Goal: Task Accomplishment & Management: Complete application form

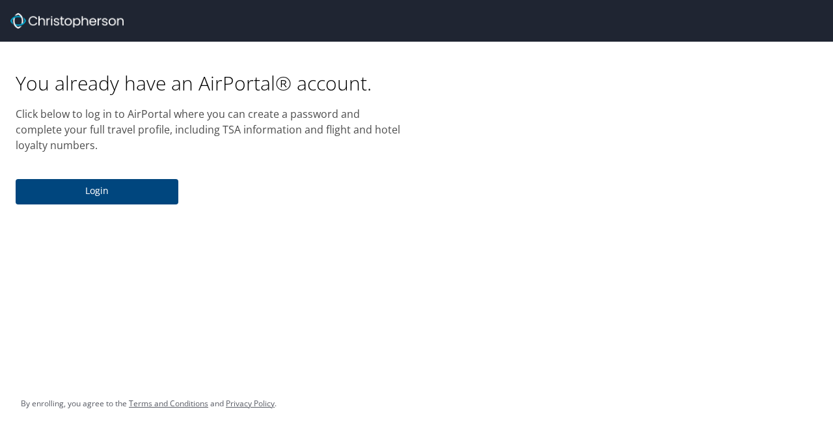
click at [91, 193] on span "Login" at bounding box center [97, 191] width 142 height 16
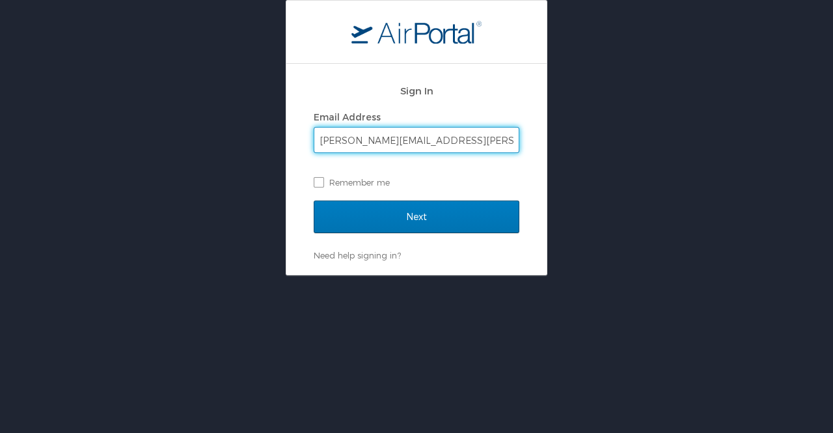
type input "[PERSON_NAME][EMAIL_ADDRESS][PERSON_NAME][DOMAIN_NAME]"
click at [314, 201] on input "Next" at bounding box center [417, 217] width 206 height 33
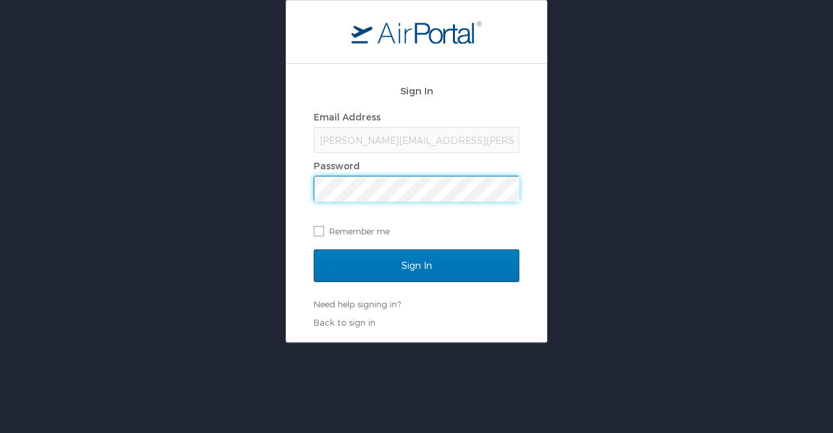
click at [383, 282] on div "Sign In" at bounding box center [417, 273] width 206 height 49
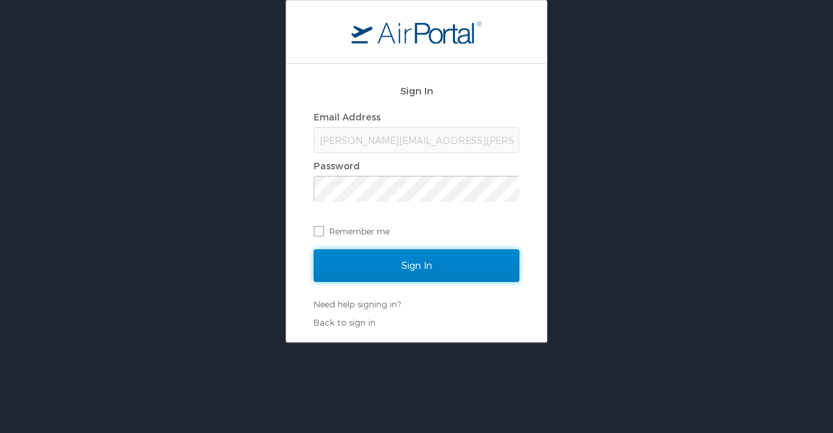
click at [381, 268] on input "Sign In" at bounding box center [417, 265] width 206 height 33
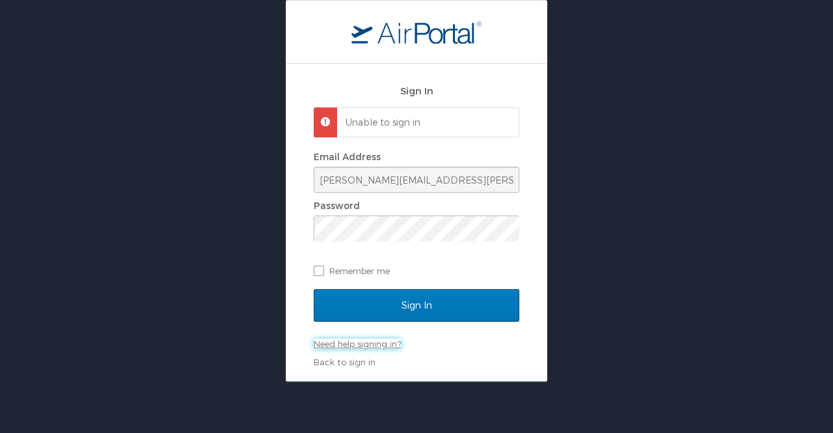
click at [375, 342] on link "Need help signing in?" at bounding box center [357, 344] width 87 height 10
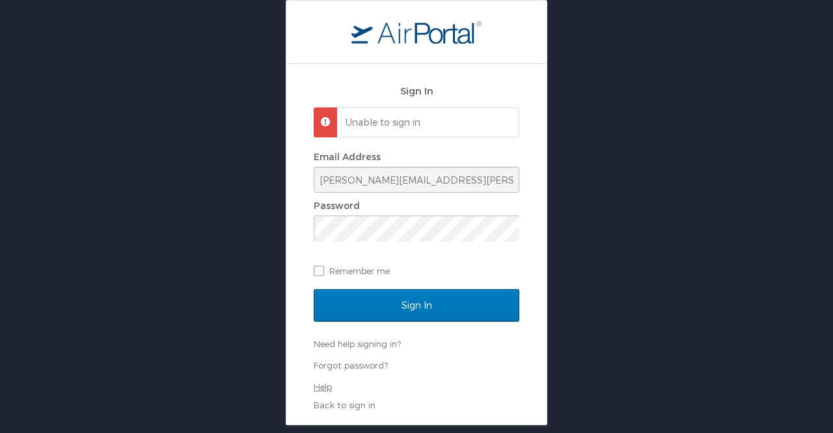
click at [320, 387] on link "Help" at bounding box center [323, 387] width 18 height 10
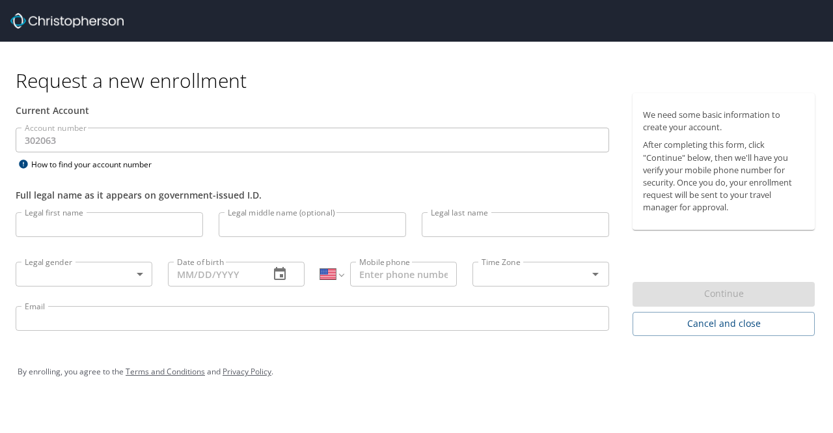
select select "US"
click at [66, 227] on input "Legal first name" at bounding box center [110, 224] width 188 height 25
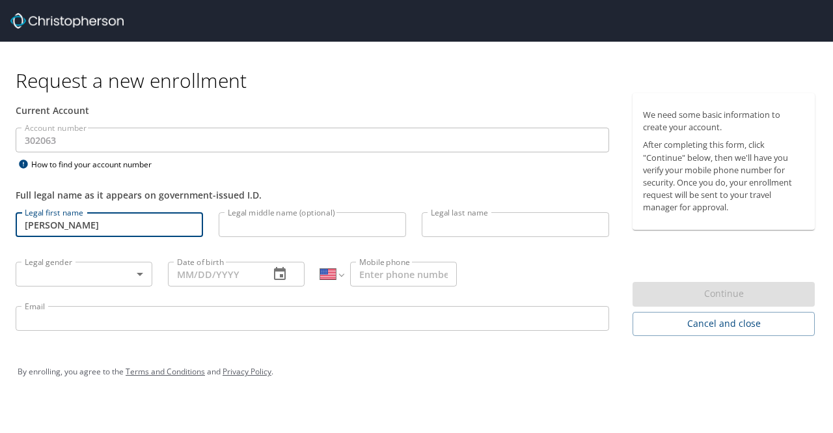
type input "Jared"
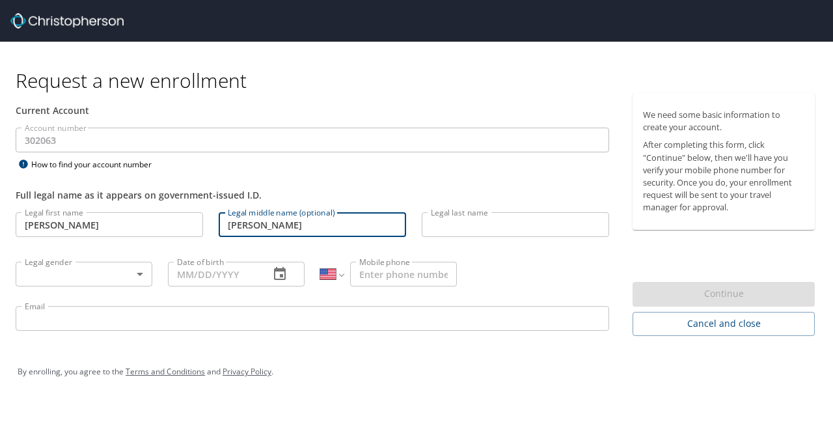
type input "Donald"
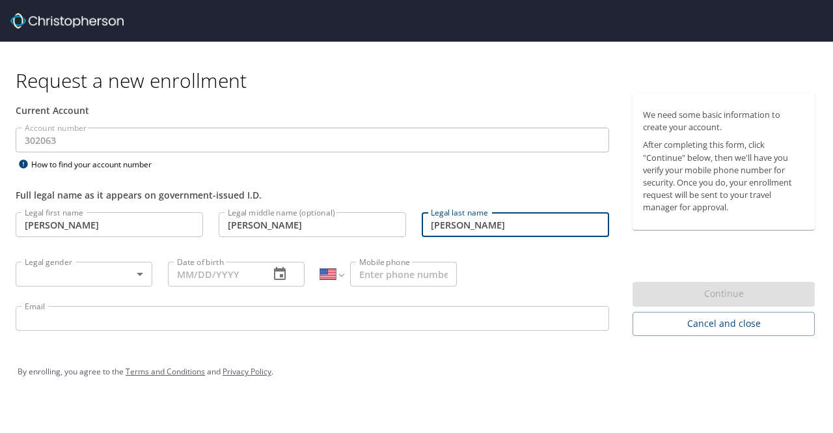
type input "Larsen"
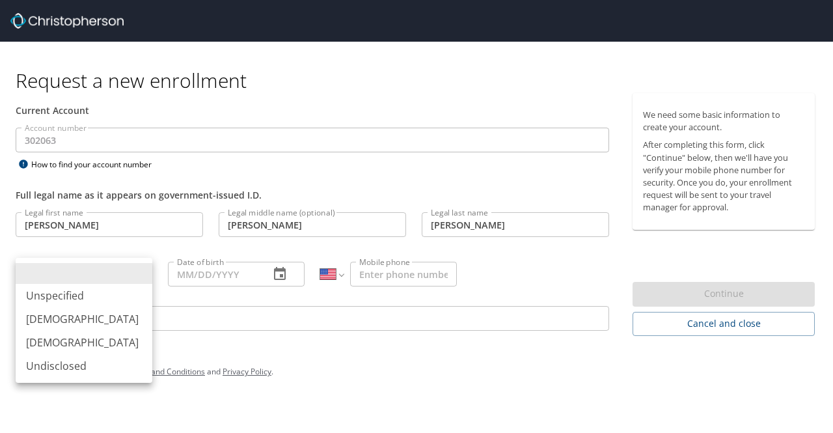
click at [87, 274] on body "Request a new enrollment Current Account Account number 302063 Account number H…" at bounding box center [416, 216] width 833 height 433
click at [40, 318] on li "Male" at bounding box center [84, 318] width 137 height 23
type input "Male"
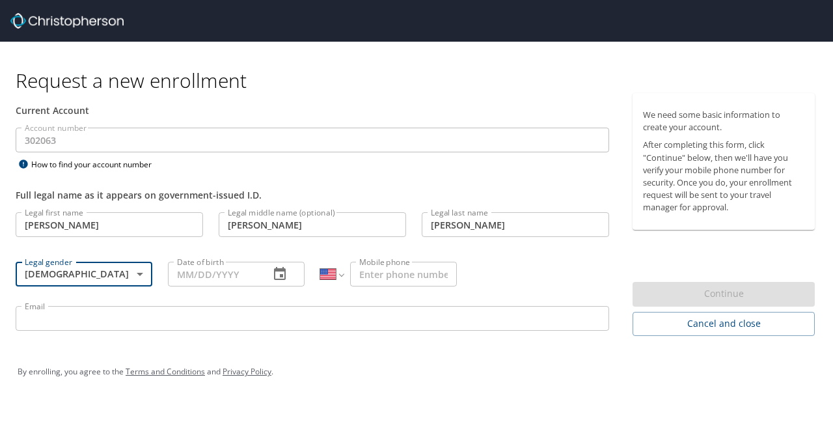
click at [216, 269] on input "Date of birth" at bounding box center [213, 274] width 91 height 25
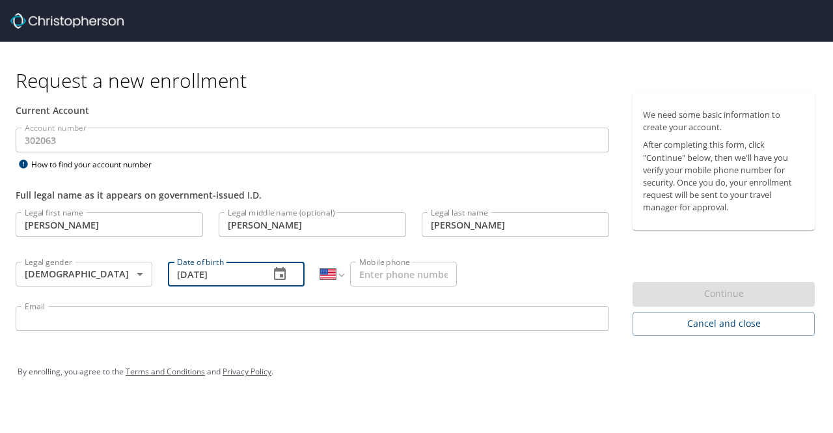
type input "05/08/1985"
click at [371, 274] on input "Mobile phone" at bounding box center [403, 274] width 107 height 25
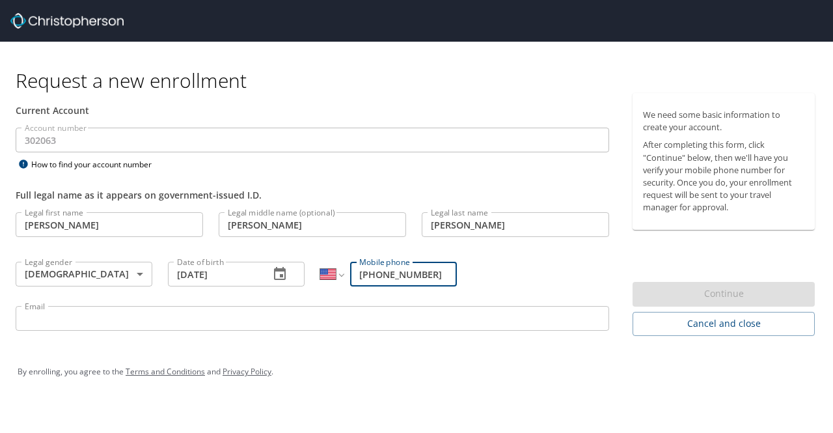
type input "(208) 670-4475"
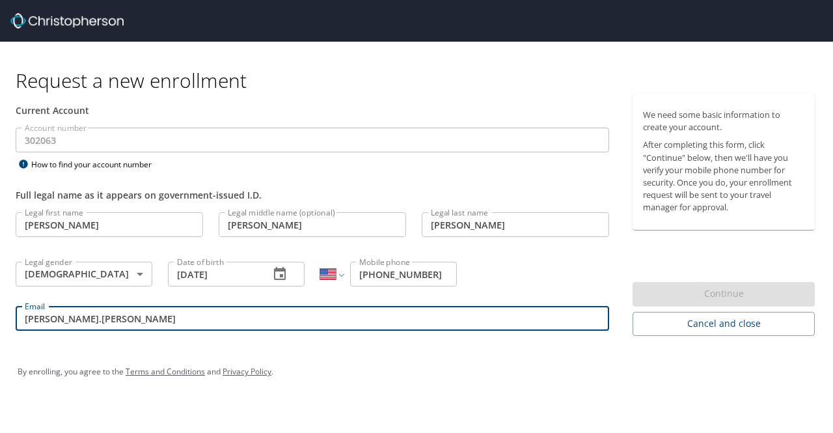
type input "jared.larsen@dhw.idaho.gov"
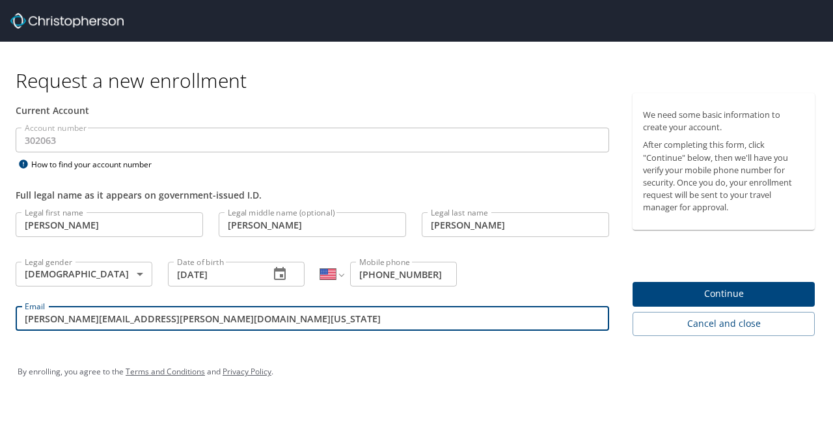
click at [711, 303] on button "Continue" at bounding box center [724, 294] width 182 height 25
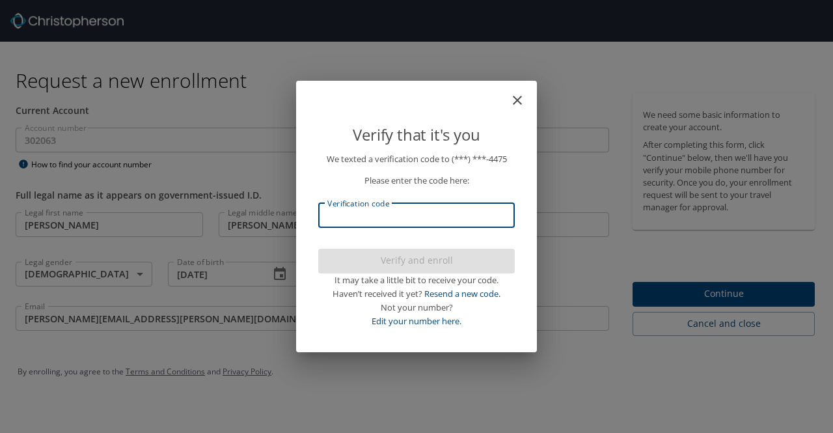
click at [376, 224] on input "Verification code" at bounding box center [416, 215] width 197 height 25
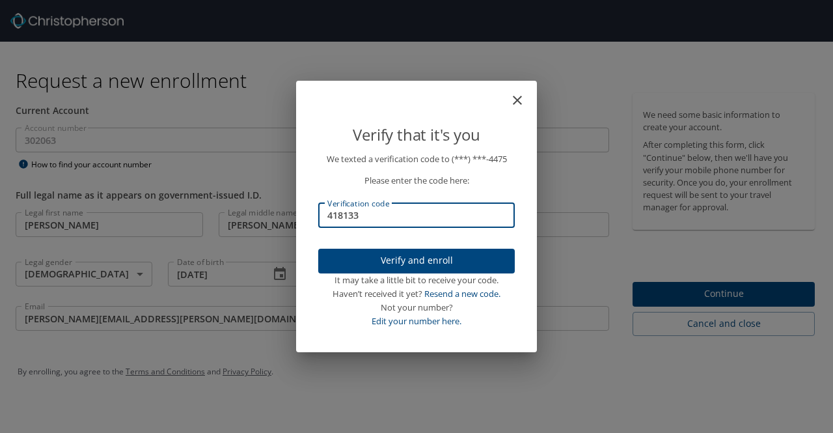
type input "418133"
click at [410, 269] on button "Verify and enroll" at bounding box center [416, 261] width 197 height 25
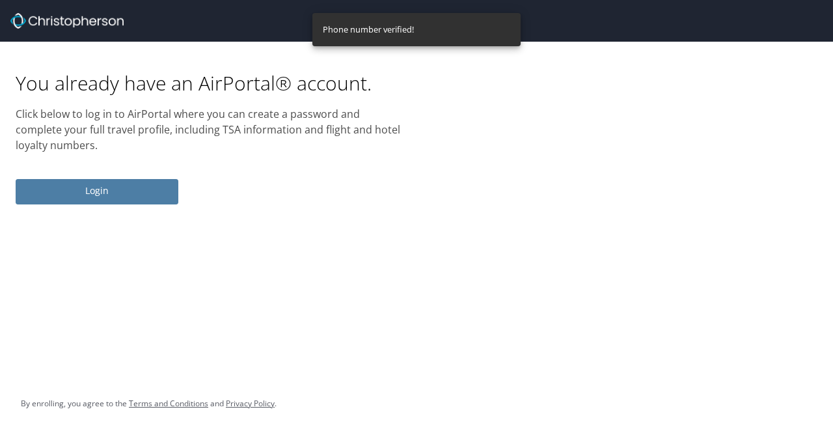
click at [107, 184] on span "Login" at bounding box center [97, 191] width 142 height 16
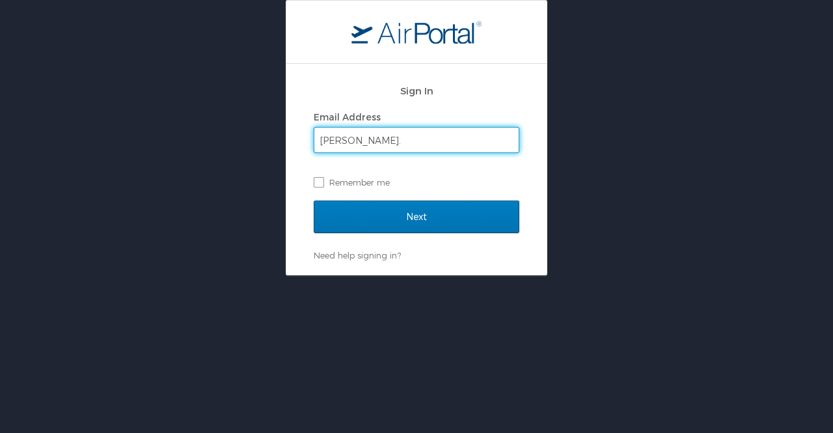
type input "jared.larsen@dhw.idaho.gov"
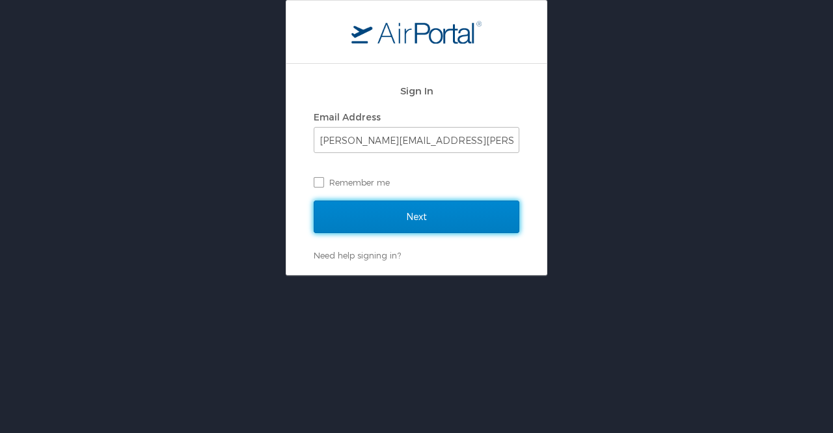
click at [428, 222] on input "Next" at bounding box center [417, 217] width 206 height 33
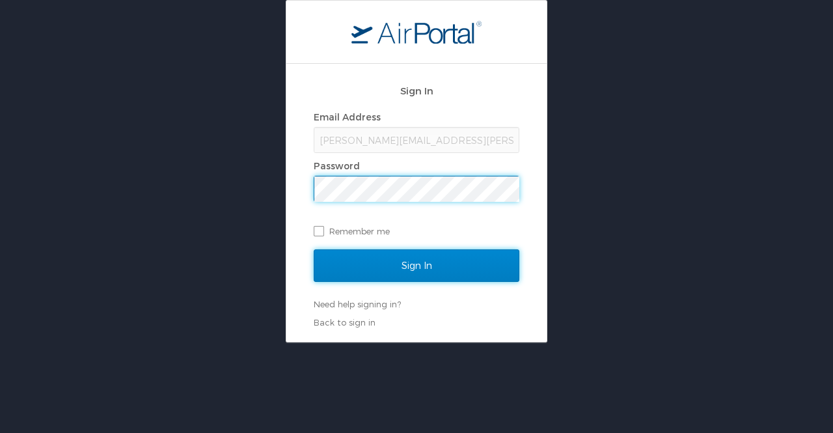
click at [429, 269] on input "Sign In" at bounding box center [417, 265] width 206 height 33
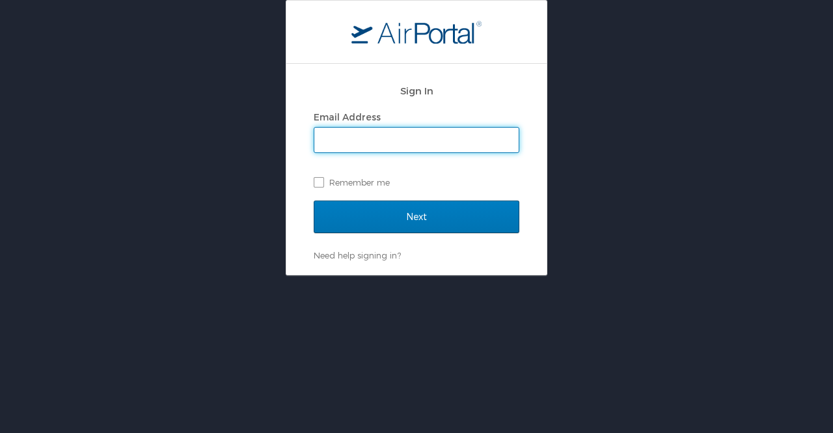
click at [359, 143] on input "Email Address" at bounding box center [416, 140] width 204 height 25
type input "[PERSON_NAME][EMAIL_ADDRESS][PERSON_NAME][DOMAIN_NAME][US_STATE]"
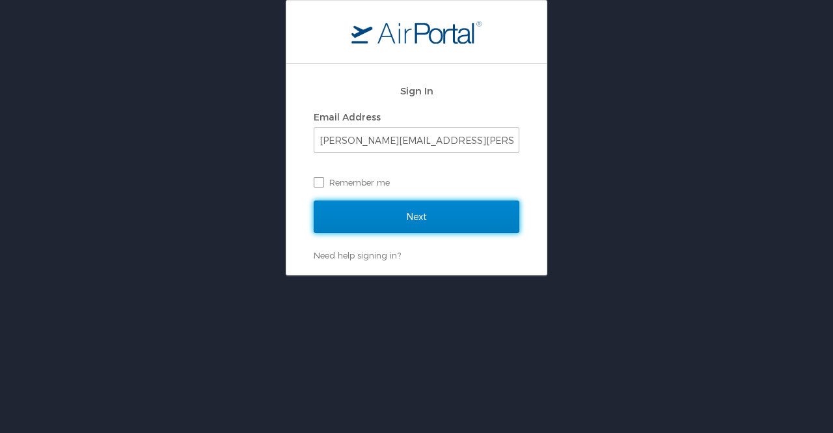
click at [423, 216] on input "Next" at bounding box center [417, 217] width 206 height 33
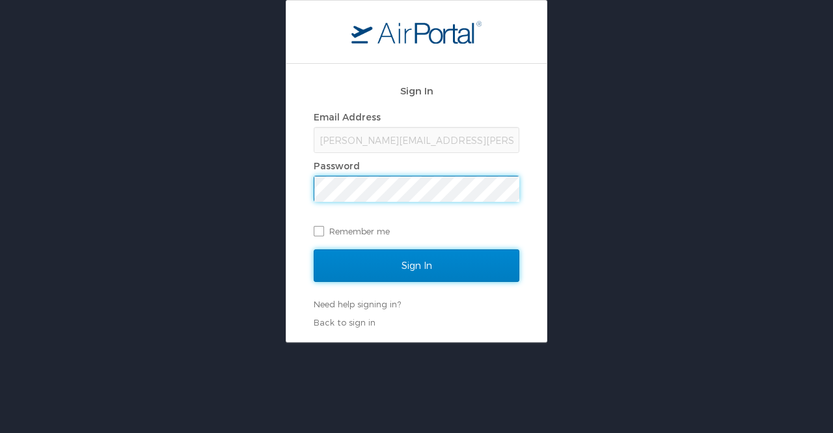
click at [432, 261] on input "Sign In" at bounding box center [417, 265] width 206 height 33
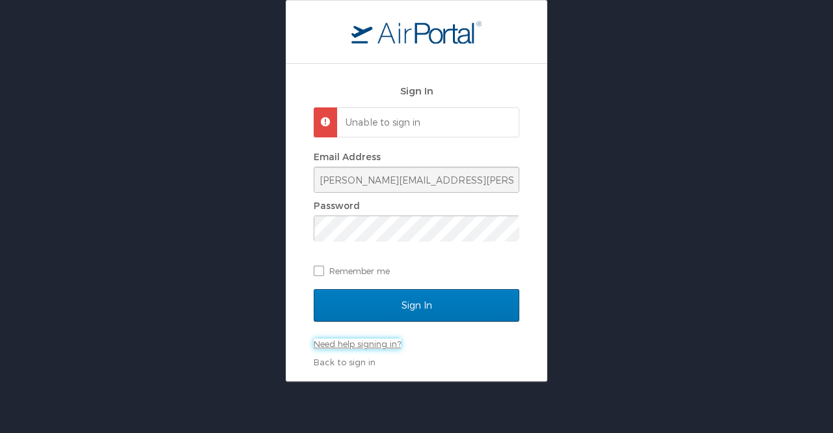
click at [359, 346] on link "Need help signing in?" at bounding box center [357, 344] width 87 height 10
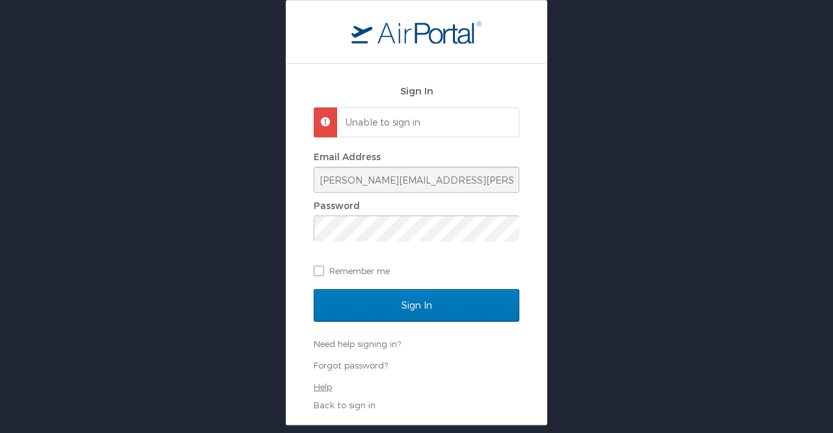
click at [328, 382] on link "Help" at bounding box center [323, 387] width 18 height 10
